Goal: Information Seeking & Learning: Learn about a topic

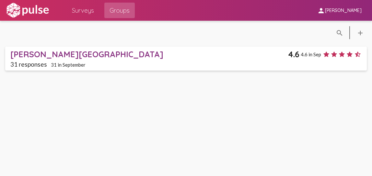
click at [40, 54] on div "[PERSON_NAME][GEOGRAPHIC_DATA]" at bounding box center [149, 54] width 278 height 10
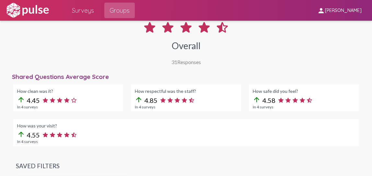
scroll to position [138, 0]
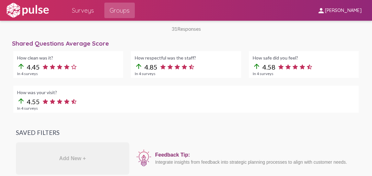
click at [24, 72] on div "In 4 surveys" at bounding box center [68, 73] width 102 height 5
click at [40, 82] on div "How clean was it? arrow_upward 4.45 In 4 surveys How respectful was the staff? …" at bounding box center [185, 81] width 353 height 69
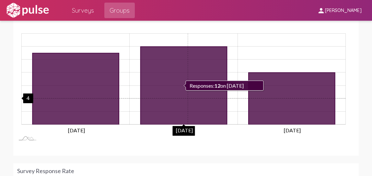
scroll to position [452, 0]
